Goal: Information Seeking & Learning: Learn about a topic

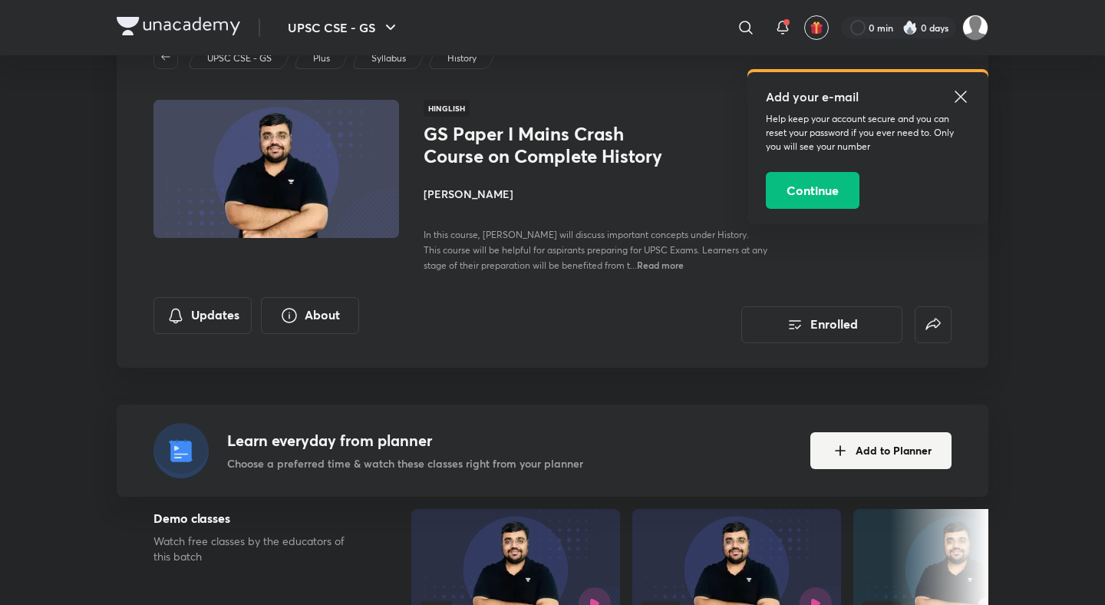
scroll to position [68, 0]
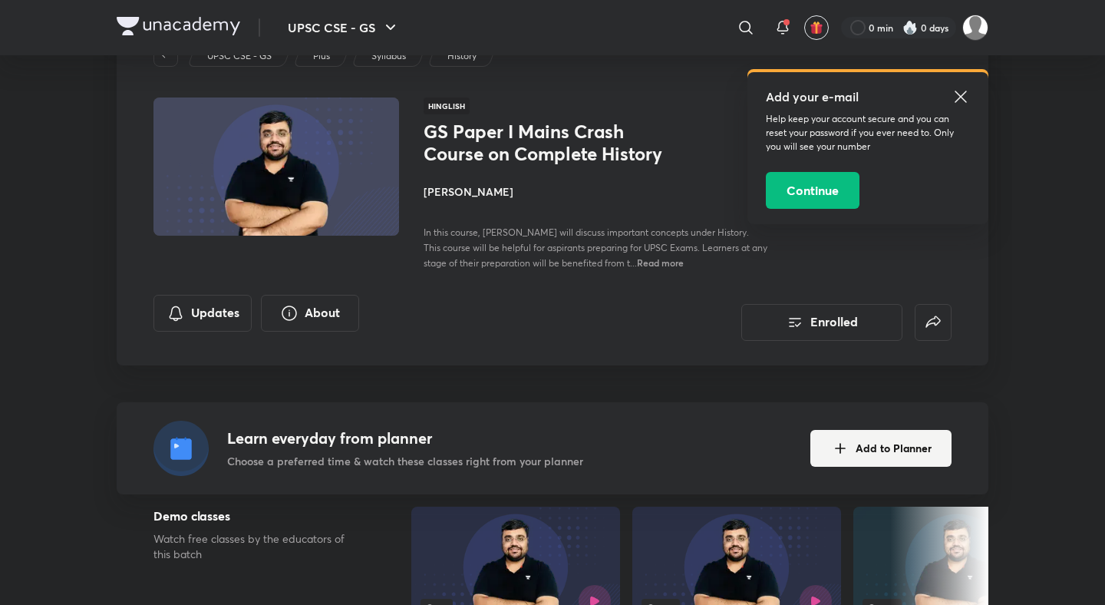
click at [965, 95] on icon at bounding box center [961, 96] width 18 height 18
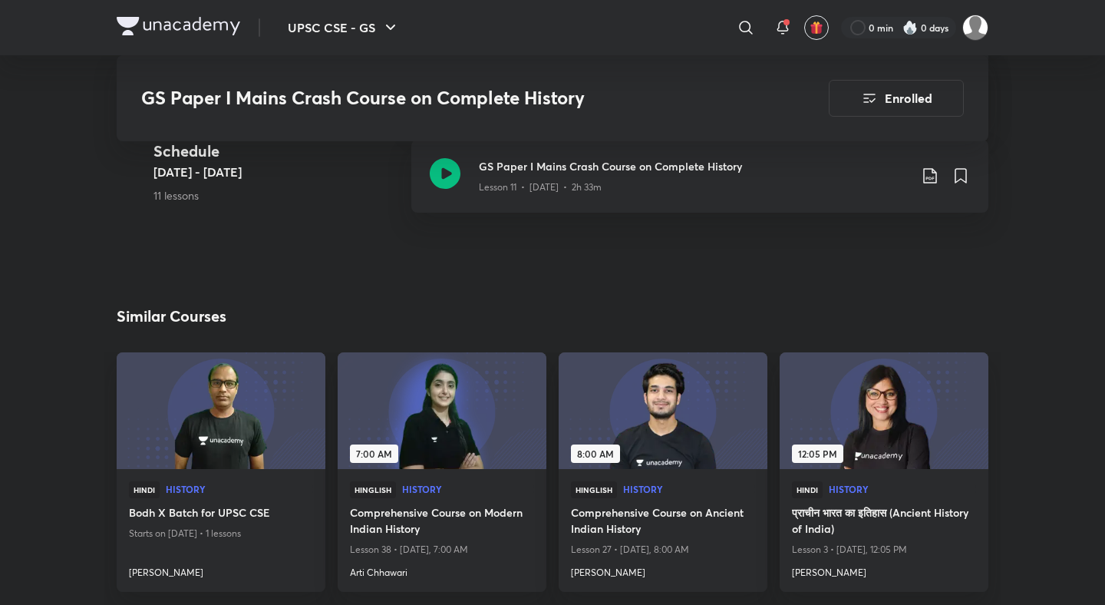
scroll to position [1614, 0]
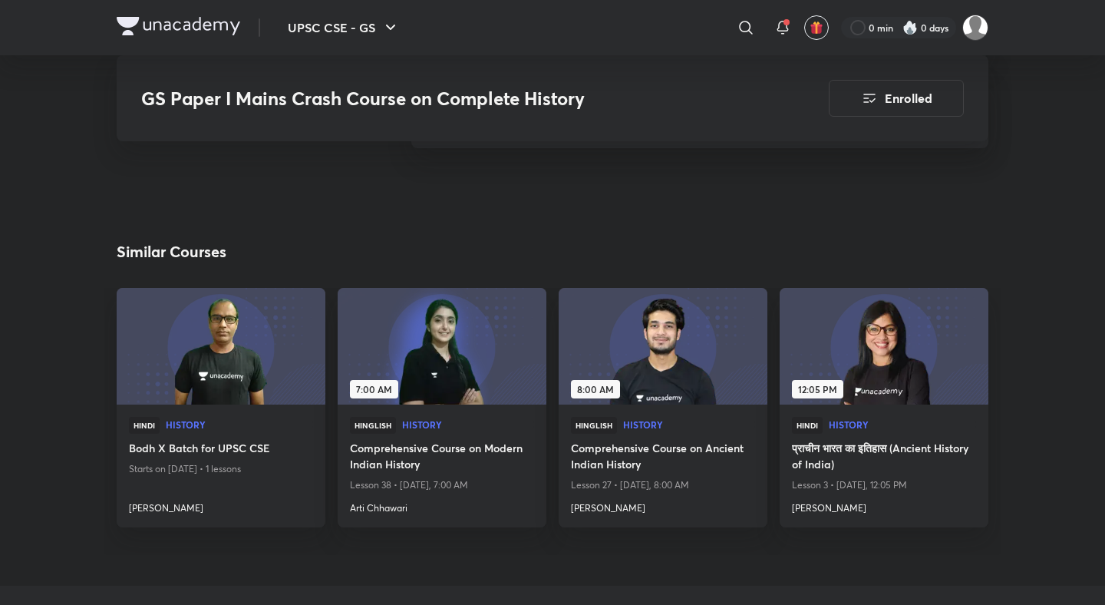
scroll to position [1836, 0]
